Goal: Answer question/provide support: Share knowledge or assist other users

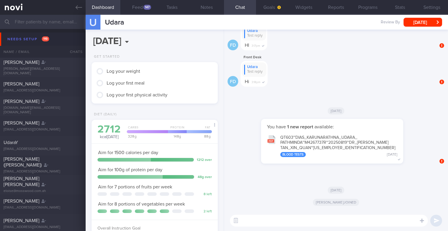
scroll to position [66, 116]
click at [143, 7] on div "147" at bounding box center [147, 7] width 8 height 5
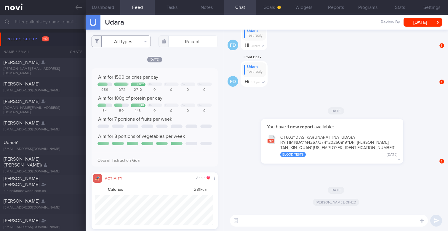
click at [124, 43] on button "All types" at bounding box center [121, 42] width 59 height 12
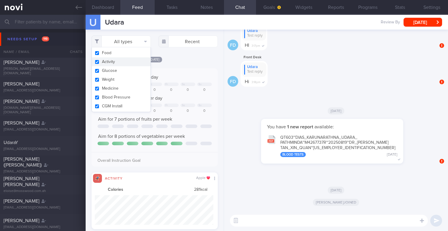
click at [113, 62] on button "Activity" at bounding box center [121, 61] width 59 height 9
checkbox input "false"
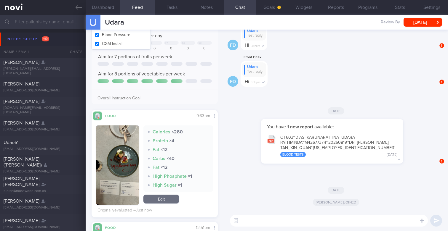
scroll to position [97, 0]
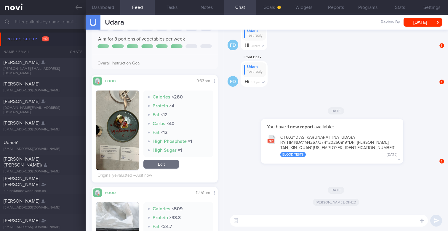
click at [126, 142] on button "button" at bounding box center [117, 131] width 43 height 80
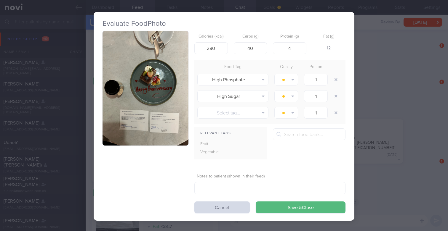
click at [150, 101] on button "button" at bounding box center [145, 88] width 86 height 115
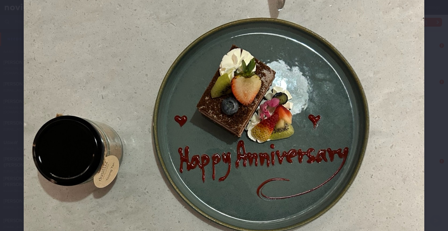
scroll to position [148, 0]
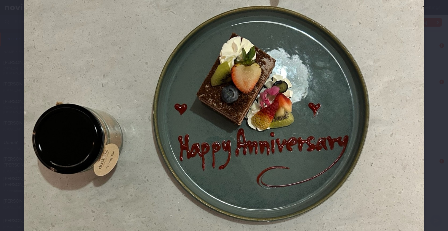
click at [222, 121] on img at bounding box center [224, 143] width 400 height 534
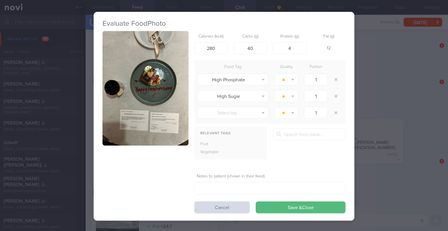
click at [177, 103] on button "button" at bounding box center [145, 88] width 86 height 115
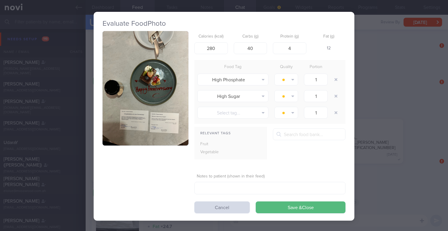
click at [395, 37] on div "Evaluate Food Photo Calories (kcal) 280 Carbs (g) 40 Protein (g) 4 Fat (g) 12 F…" at bounding box center [224, 115] width 448 height 231
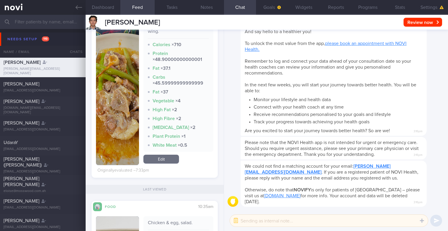
scroll to position [117, 0]
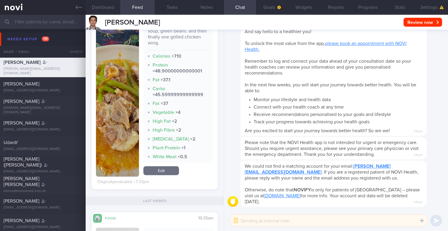
click at [116, 120] on button "button" at bounding box center [117, 98] width 43 height 158
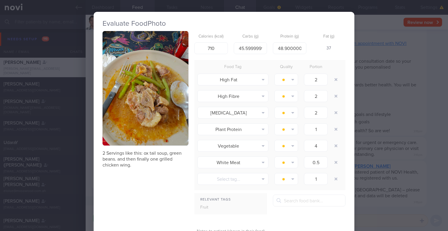
click at [157, 104] on button "button" at bounding box center [145, 88] width 86 height 115
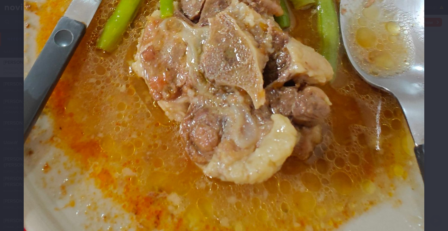
scroll to position [289, 0]
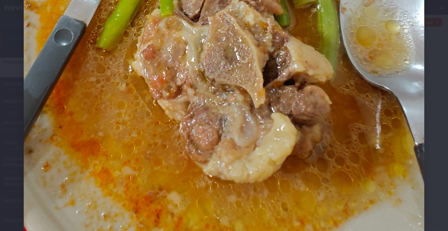
click at [189, 156] on img at bounding box center [224, 1] width 400 height 534
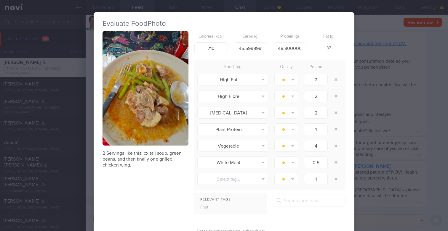
click at [148, 105] on button "button" at bounding box center [145, 88] width 86 height 115
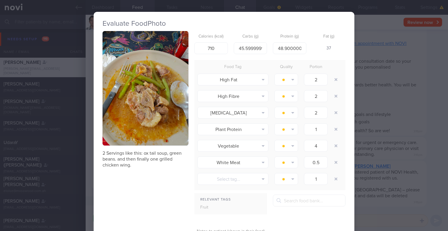
click at [173, 104] on button "button" at bounding box center [145, 88] width 86 height 115
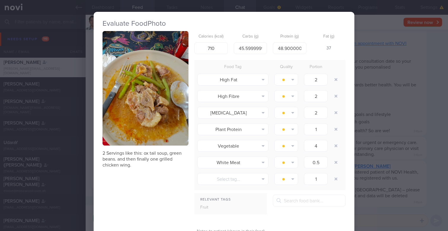
click at [106, 153] on p "2 Servings like this: ox tail soup, green beans. and then finally one grilled c…" at bounding box center [145, 159] width 86 height 18
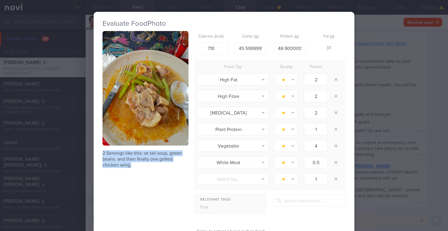
drag, startPoint x: 100, startPoint y: 154, endPoint x: 148, endPoint y: 167, distance: 49.8
click at [148, 167] on div "Evaluate Food Photo 2 Servings like this: ox tail soup, green beans. and then f…" at bounding box center [224, 144] width 261 height 264
copy p "2 Servings like this: ox tail soup, green beans. and then finally one grilled c…"
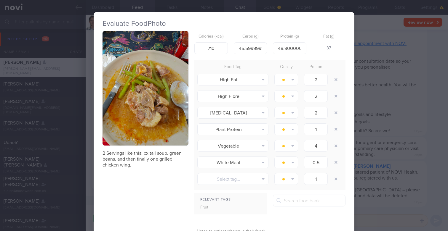
click at [365, 47] on div "Evaluate Food Photo 2 Servings like this: ox tail soup, green beans. and then f…" at bounding box center [224, 115] width 448 height 231
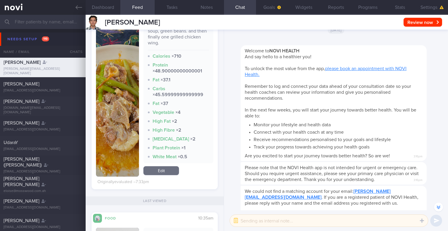
scroll to position [-33, 0]
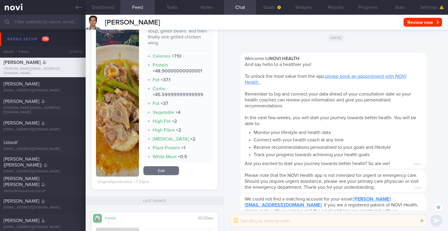
click at [57, 22] on input "text" at bounding box center [224, 22] width 448 height 14
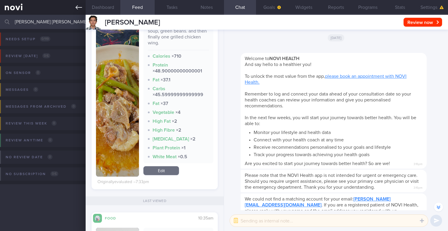
type input "Jun Wei Yee"
click at [77, 7] on icon at bounding box center [79, 7] width 7 height 4
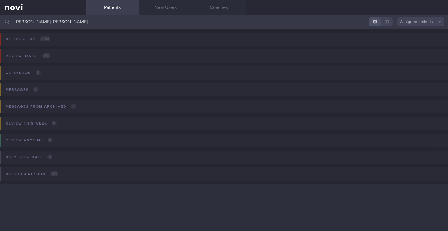
click at [432, 26] on button "Assigned patients" at bounding box center [420, 21] width 47 height 9
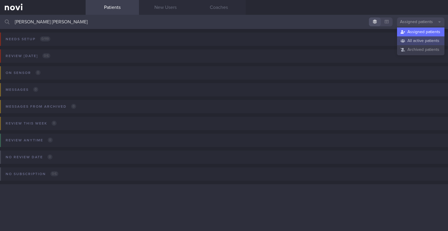
click at [426, 40] on button "All active patients" at bounding box center [420, 40] width 47 height 9
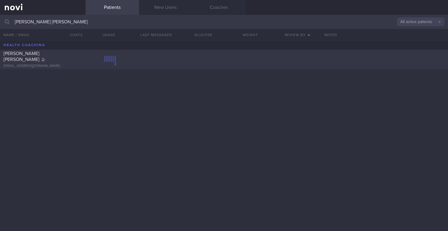
click at [68, 57] on div "Jun Wei Yee" at bounding box center [42, 57] width 77 height 12
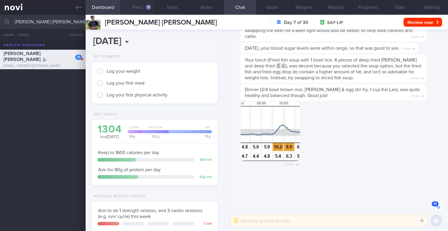
scroll to position [-1025, 0]
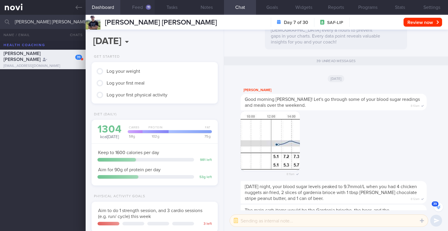
click at [143, 5] on button "Feed 11" at bounding box center [137, 7] width 35 height 15
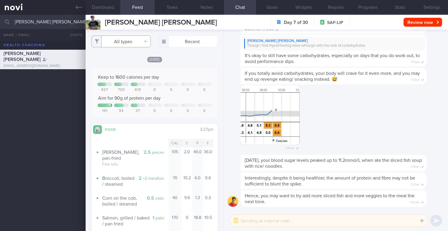
click at [137, 43] on button "All types" at bounding box center [121, 42] width 59 height 12
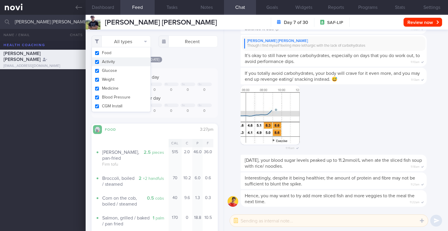
click at [116, 65] on button "Activity" at bounding box center [121, 61] width 59 height 9
checkbox input "false"
click at [117, 55] on button "Food" at bounding box center [121, 53] width 59 height 9
checkbox input "false"
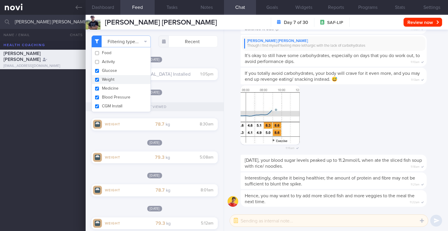
click at [115, 79] on button "Weight" at bounding box center [121, 79] width 59 height 9
checkbox input "false"
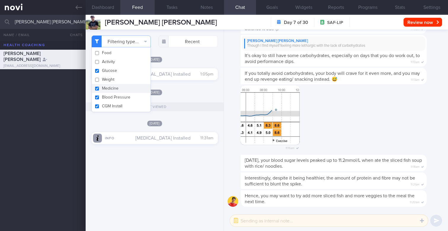
click at [114, 87] on button "Medicine" at bounding box center [121, 88] width 59 height 9
checkbox input "false"
click at [113, 94] on button "Blood Pressure" at bounding box center [121, 97] width 59 height 9
checkbox input "false"
click at [112, 104] on button "CGM Install" at bounding box center [121, 106] width 59 height 9
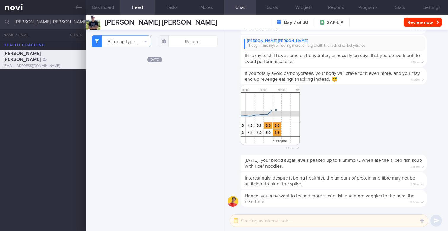
click at [167, 56] on div "Filtering type... Food Activity Glucose Weight Medicine Blood Pressure CGM Inst…" at bounding box center [155, 131] width 138 height 202
checkbox input "true"
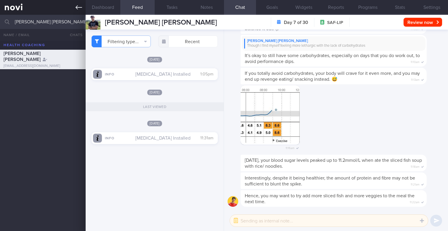
checkbox input "true"
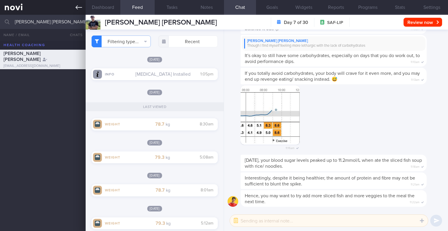
checkbox input "true"
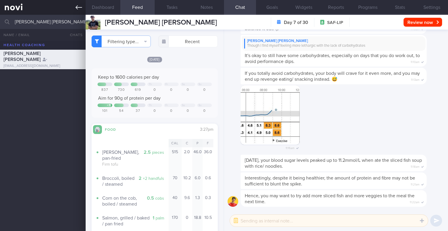
checkbox input "true"
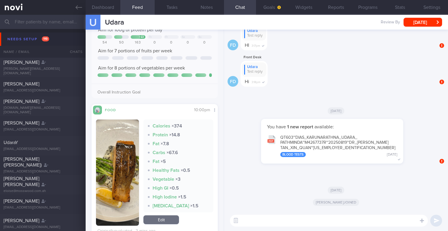
scroll to position [77, 0]
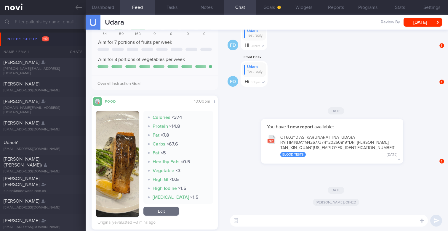
click at [121, 169] on button "button" at bounding box center [117, 164] width 43 height 106
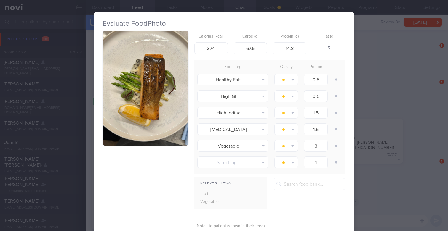
click at [140, 102] on button "button" at bounding box center [145, 88] width 86 height 115
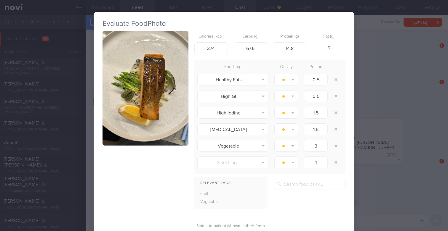
click at [140, 102] on button "button" at bounding box center [145, 88] width 86 height 115
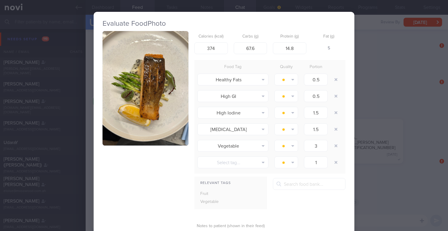
click at [140, 102] on button "button" at bounding box center [145, 88] width 86 height 115
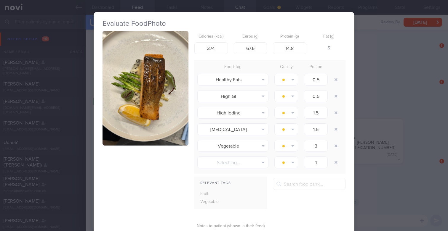
click at [156, 136] on button "button" at bounding box center [145, 88] width 86 height 115
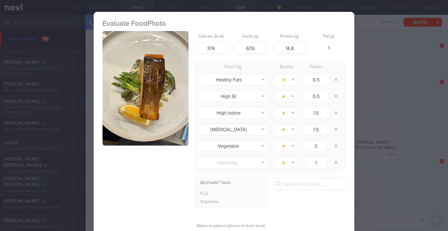
click at [373, 124] on div "Evaluate Food Photo Calories (kcal) 374 Carbs (g) 67.6 Protein (g) 14.8 Fat (g)…" at bounding box center [224, 115] width 448 height 231
